Goal: Navigation & Orientation: Find specific page/section

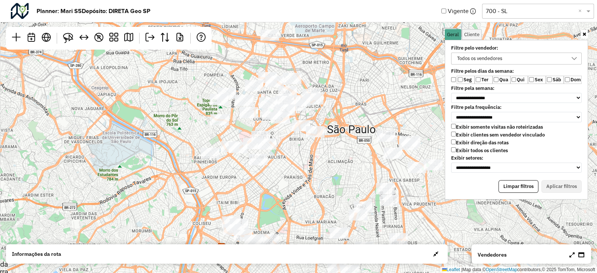
scroll to position [4, 28]
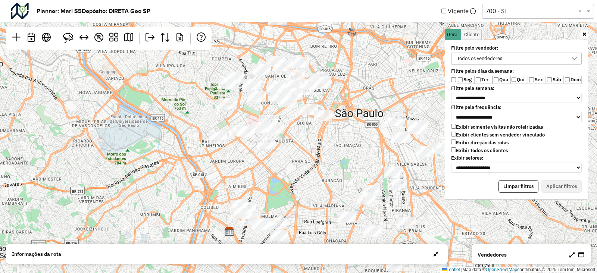
drag, startPoint x: 0, startPoint y: 0, endPoint x: 328, endPoint y: 181, distance: 375.0
click at [328, 181] on div "↦ Leaflet | Map data © OpenStreetMap contributors,© 2025 TomTom, Microsoft" at bounding box center [298, 136] width 597 height 273
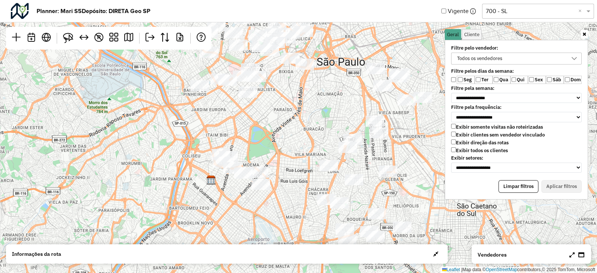
drag, startPoint x: 328, startPoint y: 181, endPoint x: 299, endPoint y: 108, distance: 79.2
click at [299, 108] on div "↦ Leaflet | Map data © OpenStreetMap contributors,© 2025 TomTom, Microsoft" at bounding box center [298, 136] width 597 height 273
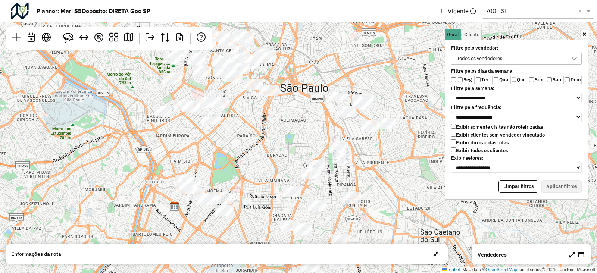
drag, startPoint x: 285, startPoint y: 107, endPoint x: 251, endPoint y: 171, distance: 72.9
click at [251, 171] on div "↦ Leaflet | Map data © OpenStreetMap contributors,© 2025 TomTom, Microsoft" at bounding box center [298, 136] width 597 height 273
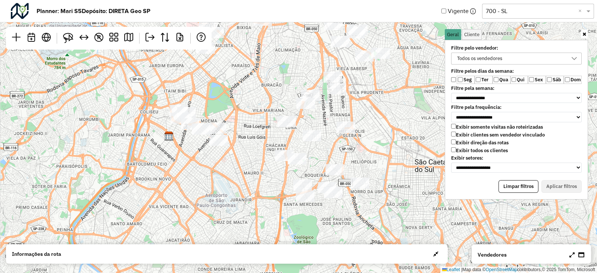
drag, startPoint x: 282, startPoint y: 156, endPoint x: 280, endPoint y: 61, distance: 94.4
click at [280, 61] on div "↦ Leaflet | Map data © OpenStreetMap contributors,© 2025 TomTom, Microsoft" at bounding box center [298, 136] width 597 height 273
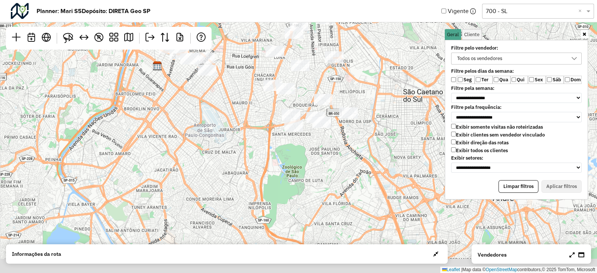
drag, startPoint x: 260, startPoint y: 141, endPoint x: 252, endPoint y: 78, distance: 62.8
click at [252, 78] on div "↦ Leaflet | Map data © OpenStreetMap contributors,© 2025 TomTom, Microsoft" at bounding box center [298, 136] width 597 height 273
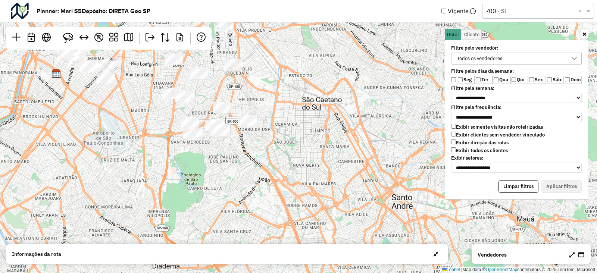
drag, startPoint x: 253, startPoint y: 120, endPoint x: 149, endPoint y: 121, distance: 104.1
click at [149, 121] on div "↦ Leaflet | Map data © OpenStreetMap contributors,© 2025 TomTom, Microsoft" at bounding box center [298, 136] width 597 height 273
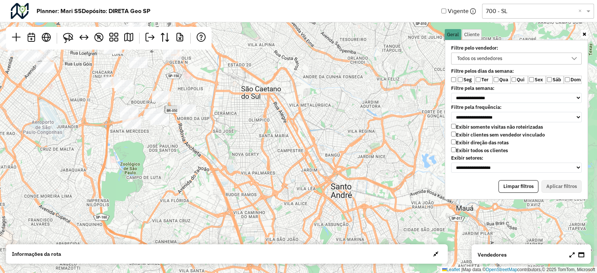
drag, startPoint x: 300, startPoint y: 143, endPoint x: 248, endPoint y: 128, distance: 53.8
click at [248, 128] on div "↦ Leaflet | Map data © OpenStreetMap contributors,© 2025 TomTom, Microsoft" at bounding box center [298, 136] width 597 height 273
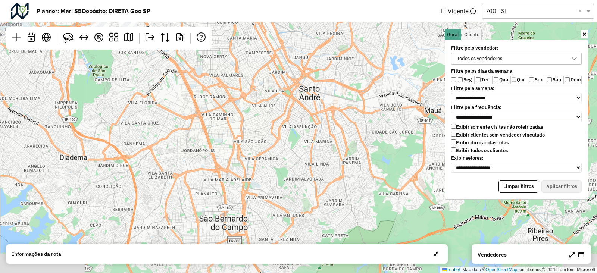
drag, startPoint x: 387, startPoint y: 163, endPoint x: 365, endPoint y: 69, distance: 96.5
click at [365, 69] on div "↦ Leaflet | Map data © OpenStreetMap contributors,© 2025 TomTom, Microsoft" at bounding box center [298, 136] width 597 height 273
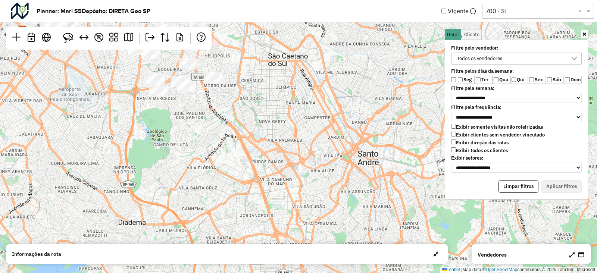
drag, startPoint x: 296, startPoint y: 119, endPoint x: 352, endPoint y: 182, distance: 84.0
click at [351, 189] on div "↦ Leaflet | Map data © OpenStreetMap contributors,© 2025 TomTom, Microsoft" at bounding box center [298, 136] width 597 height 273
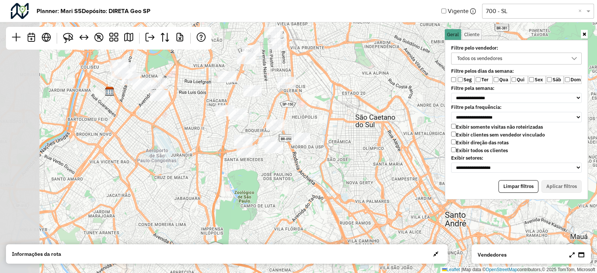
drag, startPoint x: 251, startPoint y: 117, endPoint x: 343, endPoint y: 177, distance: 109.3
click at [343, 177] on div "↦ Leaflet | Map data © OpenStreetMap contributors,© 2025 TomTom, Microsoft" at bounding box center [298, 136] width 597 height 273
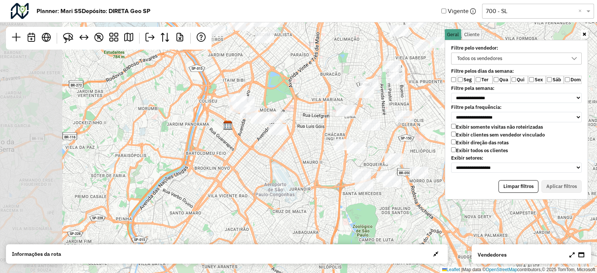
drag, startPoint x: 187, startPoint y: 150, endPoint x: 295, endPoint y: 179, distance: 112.0
click at [295, 179] on div "↦ Leaflet | Map data © OpenStreetMap contributors,© 2025 TomTom, Microsoft" at bounding box center [298, 136] width 597 height 273
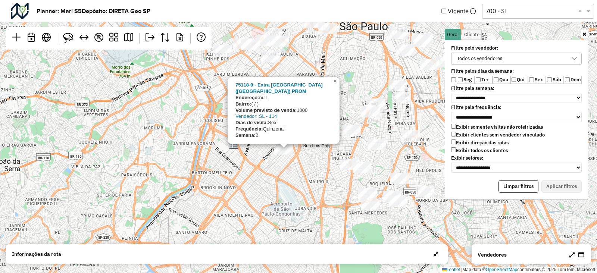
drag, startPoint x: 268, startPoint y: 161, endPoint x: 274, endPoint y: 185, distance: 24.6
click at [274, 185] on div "75118-9 - Extra Indianopolis (Loja) PROM Endereço: null Bairro: ( / ) Volume pr…" at bounding box center [298, 136] width 597 height 273
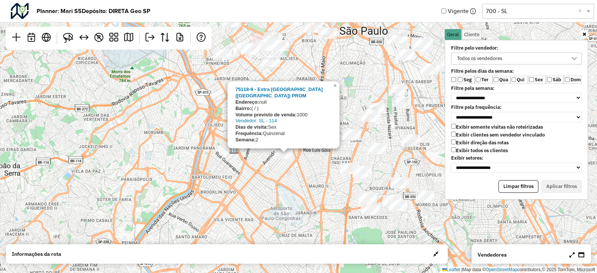
click at [297, 185] on div "75118-9 - Extra Indianopolis (Loja) PROM Endereço: null Bairro: ( / ) Volume pr…" at bounding box center [298, 136] width 597 height 273
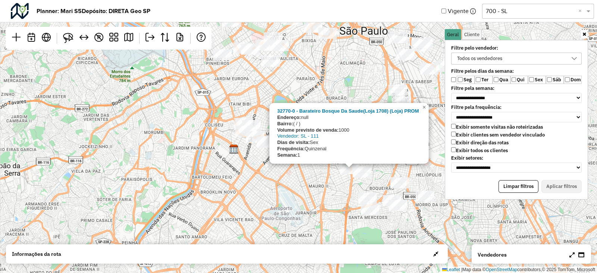
click at [331, 186] on div "32770-0 - Barateiro Bosque Da Saude(Loja 1708) (Loja) PROM Endereço: null Bairr…" at bounding box center [298, 136] width 597 height 273
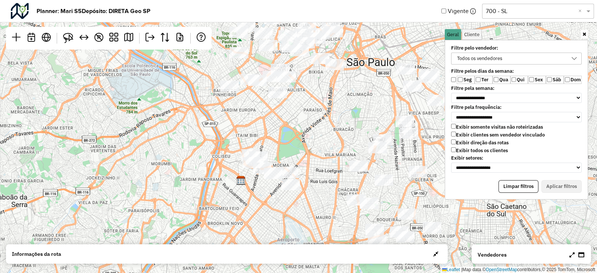
drag, startPoint x: 318, startPoint y: 134, endPoint x: 330, endPoint y: 178, distance: 46.2
click at [330, 178] on div "↦ Leaflet | Map data © OpenStreetMap contributors,© 2025 TomTom, Microsoft" at bounding box center [298, 136] width 597 height 273
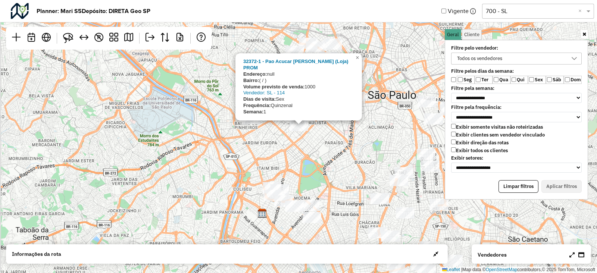
drag, startPoint x: 280, startPoint y: 139, endPoint x: 296, endPoint y: 158, distance: 24.9
click at [296, 158] on div "32372-1 - Pao Acucar Oscar Freire (Loja) PROM Endereço: null Bairro: ( / ) Volu…" at bounding box center [298, 136] width 597 height 273
click at [336, 145] on div "32372-1 - Pao Acucar Oscar Freire (Loja) PROM Endereço: null Bairro: ( / ) Volu…" at bounding box center [298, 136] width 597 height 273
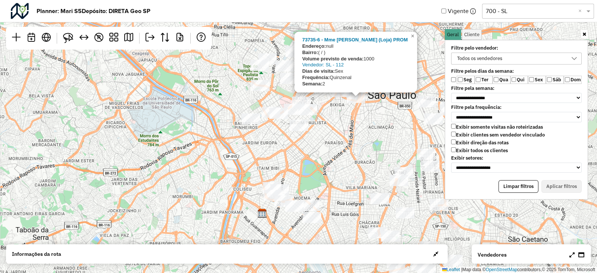
click at [345, 128] on div "73735-6 - Mme Brig Luis Antonio (Loja) PROM Endereço: null Bairro: ( / ) Volume…" at bounding box center [298, 136] width 597 height 273
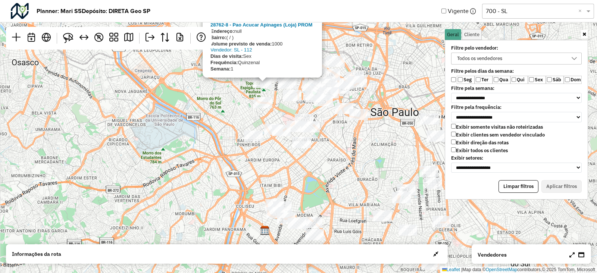
drag, startPoint x: 326, startPoint y: 154, endPoint x: 330, endPoint y: 178, distance: 24.2
click at [330, 178] on div "28762-8 - Pao Acucar Apinages (Loja) PROM Endereço: null Bairro: ( / ) Volume p…" at bounding box center [298, 136] width 597 height 273
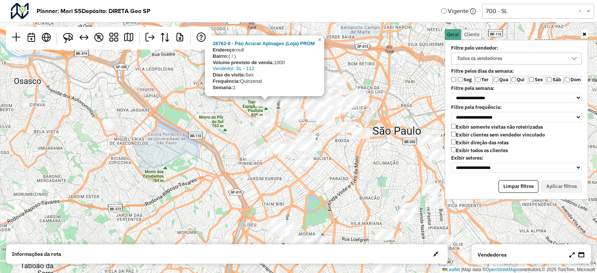
click at [330, 178] on div "28762-8 - Pao Acucar Apinages (Loja) PROM Endereço: null Bairro: ( / ) Volume p…" at bounding box center [298, 136] width 597 height 273
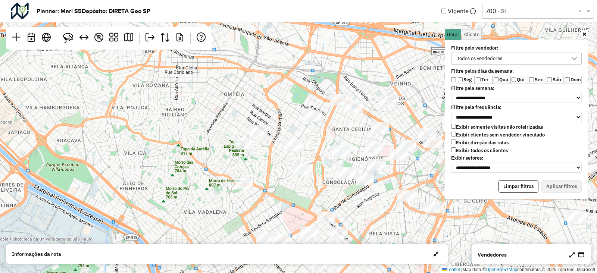
drag, startPoint x: 296, startPoint y: 95, endPoint x: 295, endPoint y: 115, distance: 19.1
click at [295, 115] on div "↦ Leaflet | Map data © OpenStreetMap contributors,© 2025 TomTom, Microsoft" at bounding box center [298, 136] width 597 height 273
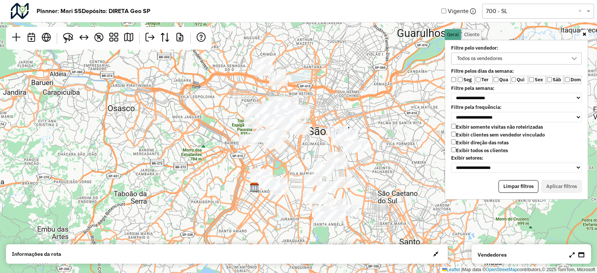
drag, startPoint x: 315, startPoint y: 178, endPoint x: 292, endPoint y: 137, distance: 46.9
click at [293, 137] on div "↦ Leaflet | Map data © OpenStreetMap contributors,© 2025 TomTom, Microsoft" at bounding box center [298, 136] width 597 height 273
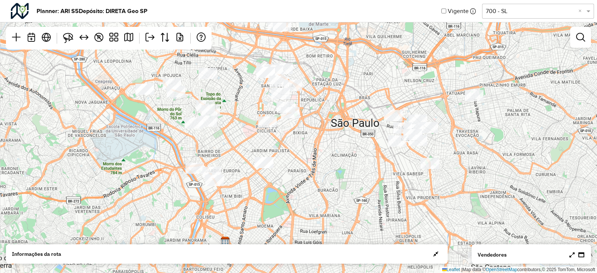
drag, startPoint x: 396, startPoint y: 153, endPoint x: 326, endPoint y: 199, distance: 83.4
click at [330, 206] on div "↦ Leaflet | Map data © OpenStreetMap contributors,© 2025 TomTom, Microsoft" at bounding box center [298, 136] width 597 height 273
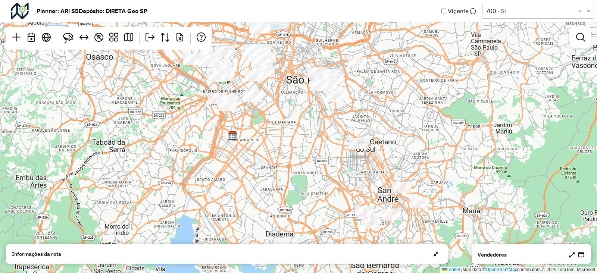
drag, startPoint x: 352, startPoint y: 190, endPoint x: 316, endPoint y: 108, distance: 89.2
click at [316, 108] on div "↦ Leaflet | Map data © OpenStreetMap contributors,© 2025 TomTom, Microsoft" at bounding box center [298, 136] width 597 height 273
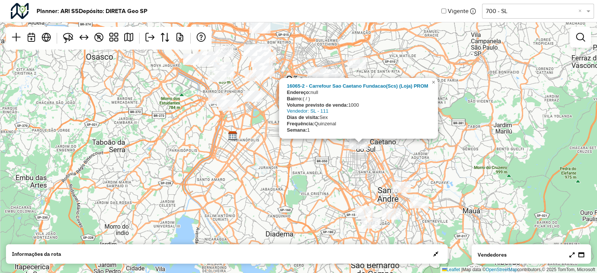
click at [351, 167] on div "16065-2 - Carrefour Sao Caetano Fundacao(Scs) (Loja) PROM Endereço: null Bairro…" at bounding box center [298, 136] width 597 height 273
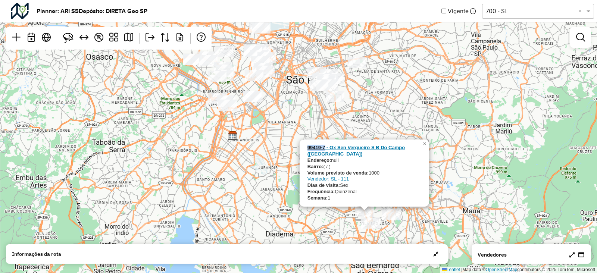
drag, startPoint x: 305, startPoint y: 155, endPoint x: 325, endPoint y: 153, distance: 19.5
click at [325, 153] on div "99419-7 - Ox Sen Vergueiro S B Do Campo ([GEOGRAPHIC_DATA]) Endereço: null Bair…" at bounding box center [364, 173] width 129 height 67
copy strong "99419-7"
click at [428, 148] on link "×" at bounding box center [424, 144] width 9 height 9
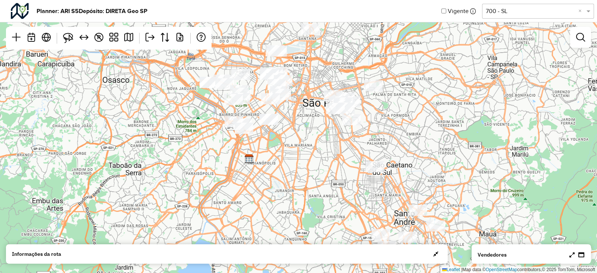
drag, startPoint x: 352, startPoint y: 175, endPoint x: 368, endPoint y: 198, distance: 28.4
click at [368, 198] on div "↦ Leaflet | Map data © OpenStreetMap contributors,© 2025 TomTom, Microsoft" at bounding box center [298, 136] width 597 height 273
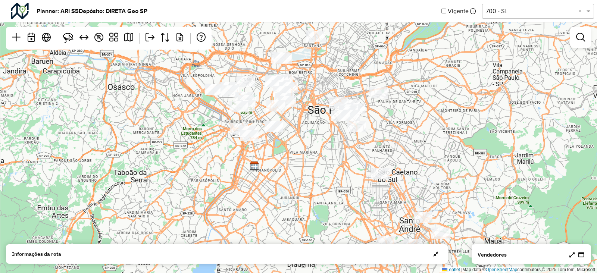
drag, startPoint x: 325, startPoint y: 167, endPoint x: 330, endPoint y: 175, distance: 9.3
click at [330, 175] on div "↦ Leaflet | Map data © OpenStreetMap contributors,© 2025 TomTom, Microsoft" at bounding box center [298, 136] width 597 height 273
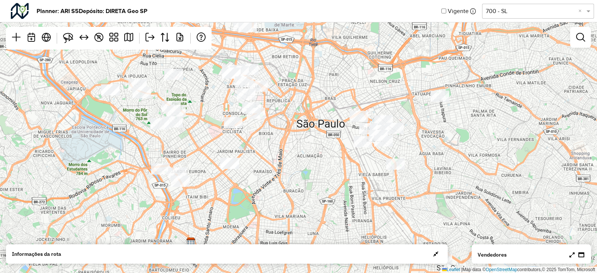
drag, startPoint x: 328, startPoint y: 129, endPoint x: 347, endPoint y: 169, distance: 44.2
click at [347, 169] on div "↦ Leaflet | Map data © OpenStreetMap contributors,© 2025 TomTom, Microsoft" at bounding box center [298, 136] width 597 height 273
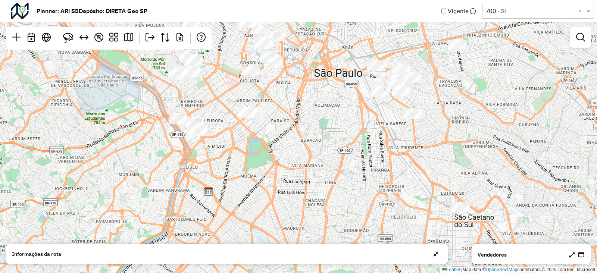
drag, startPoint x: 336, startPoint y: 172, endPoint x: 350, endPoint y: 133, distance: 41.5
click at [350, 133] on div "↦ Leaflet | Map data © OpenStreetMap contributors,© 2025 TomTom, Microsoft" at bounding box center [298, 136] width 597 height 273
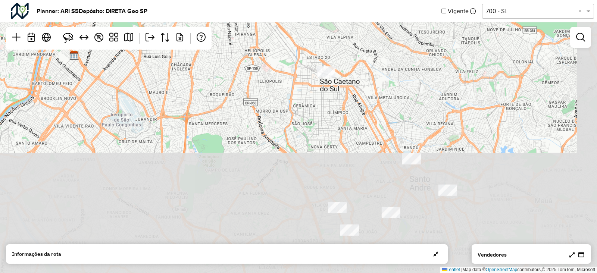
drag, startPoint x: 362, startPoint y: 172, endPoint x: 222, endPoint y: 32, distance: 198.1
click at [222, 32] on div "↦ Leaflet | Map data © OpenStreetMap contributors,© 2025 TomTom, Microsoft" at bounding box center [298, 136] width 597 height 273
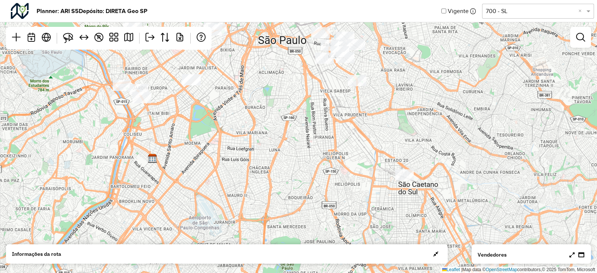
drag, startPoint x: 284, startPoint y: 119, endPoint x: 355, endPoint y: 225, distance: 128.2
click at [355, 225] on div "↦ Leaflet | Map data © OpenStreetMap contributors,© 2025 TomTom, Microsoft" at bounding box center [298, 136] width 597 height 273
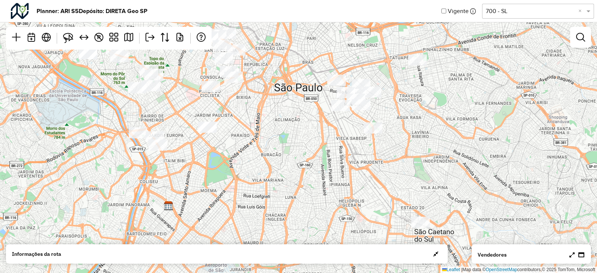
drag, startPoint x: 343, startPoint y: 145, endPoint x: 361, endPoint y: 166, distance: 27.2
click at [365, 216] on div "↦ Leaflet | Map data © OpenStreetMap contributors,© 2025 TomTom, Microsoft" at bounding box center [298, 136] width 597 height 273
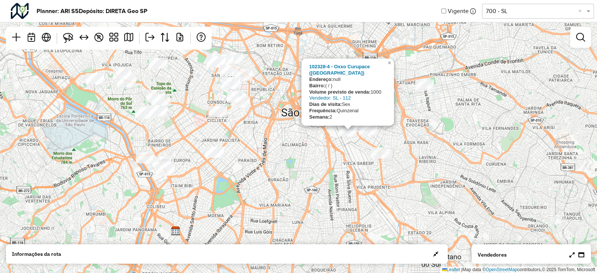
click at [320, 153] on div "102328-4 - Oxxo Curupace ([GEOGRAPHIC_DATA]) Endereço: null Bairro: ( / ) Volum…" at bounding box center [298, 136] width 597 height 273
